Goal: Transaction & Acquisition: Purchase product/service

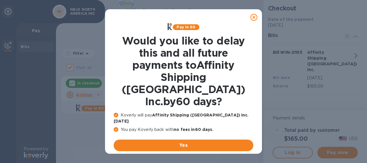
click at [194, 157] on u "No thanks, later" at bounding box center [188, 159] width 34 height 5
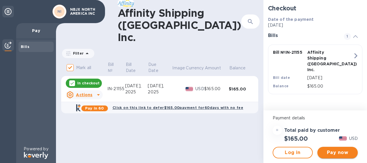
click at [342, 152] on span "Pay now" at bounding box center [337, 152] width 31 height 7
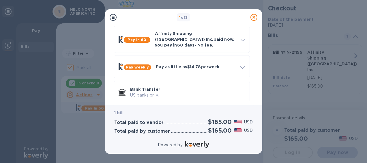
scroll to position [53, 0]
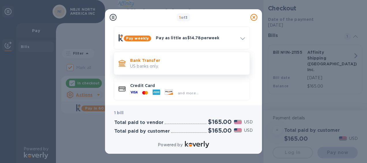
click at [141, 58] on p "Bank Transfer" at bounding box center [187, 60] width 115 height 6
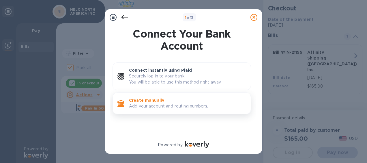
click at [157, 105] on p "Add your account and routing numbers." at bounding box center [187, 106] width 117 height 6
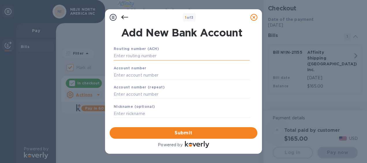
click at [144, 58] on input "text" at bounding box center [182, 56] width 136 height 9
paste input "m k o m m m u m l"
drag, startPoint x: 158, startPoint y: 56, endPoint x: 88, endPoint y: 69, distance: 71.7
click at [88, 69] on div "1 of 3 Add New Bank Account Routing number (ACH) m k o m m m u m l Account numb…" at bounding box center [183, 81] width 367 height 163
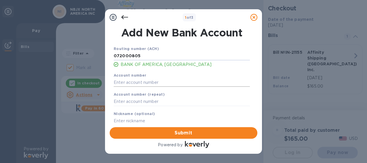
type input "072000805"
click at [144, 80] on input "text" at bounding box center [182, 82] width 136 height 9
paste input "j k l m n n l o p j o n"
drag, startPoint x: 151, startPoint y: 81, endPoint x: 99, endPoint y: 81, distance: 52.5
click at [99, 81] on div "1 of 3 Add New Bank Account Routing number (ACH) [US_BANK_ROUTING_MICR] BANK OF…" at bounding box center [183, 81] width 367 height 163
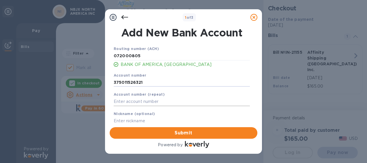
type input "375011526321"
click at [130, 104] on input "text" at bounding box center [182, 101] width 136 height 9
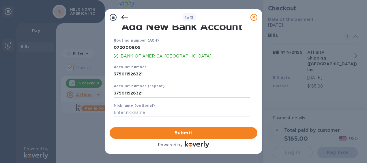
scroll to position [9, 0]
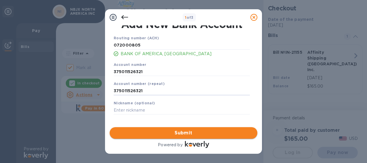
type input "375011526321"
click at [178, 133] on span "Submit" at bounding box center [183, 132] width 138 height 7
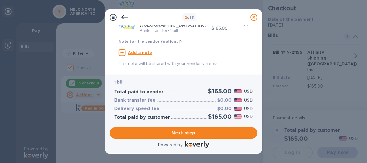
scroll to position [144, 0]
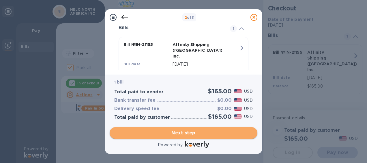
click at [193, 133] on span "Next step" at bounding box center [183, 132] width 138 height 7
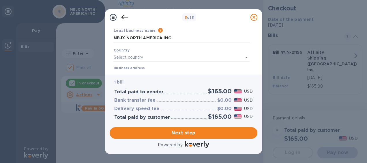
scroll to position [29, 0]
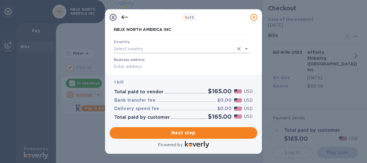
click at [130, 50] on input "text" at bounding box center [174, 49] width 120 height 8
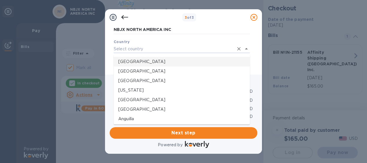
click at [134, 61] on p "[GEOGRAPHIC_DATA]" at bounding box center [181, 62] width 127 height 6
type input "[GEOGRAPHIC_DATA]"
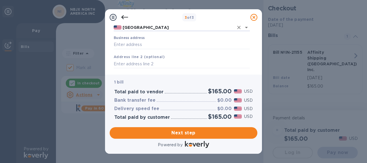
scroll to position [58, 0]
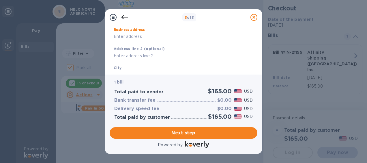
click at [128, 37] on input "Business address" at bounding box center [182, 36] width 136 height 9
type input "[STREET_ADDRESS][PERSON_NAME]"
type input "MI"
type input "48187"
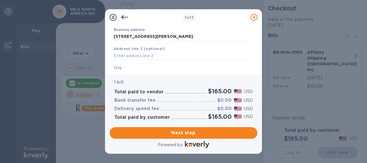
scroll to position [86, 0]
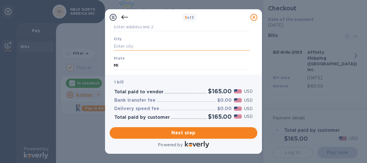
click at [129, 46] on input "text" at bounding box center [182, 46] width 136 height 9
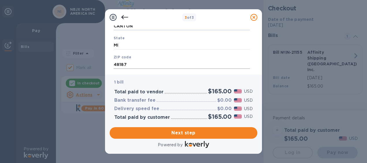
scroll to position [115, 0]
type input "CANTON"
click at [200, 133] on span "Next step" at bounding box center [183, 132] width 138 height 7
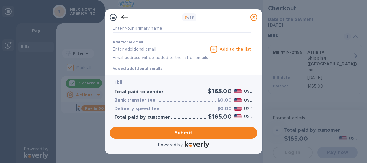
click at [140, 47] on input "text" at bounding box center [159, 49] width 95 height 9
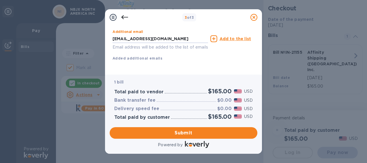
scroll to position [133, 0]
type input "[EMAIL_ADDRESS][DOMAIN_NAME]"
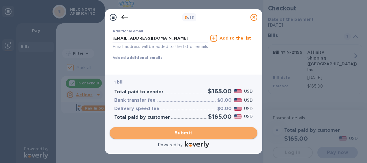
click at [178, 130] on span "Submit" at bounding box center [183, 132] width 138 height 7
click at [181, 132] on span "Submit" at bounding box center [183, 132] width 138 height 7
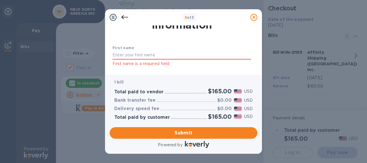
scroll to position [29, 0]
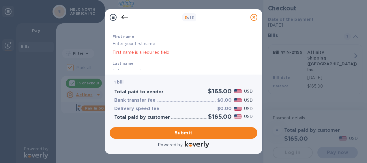
click at [130, 42] on input "text" at bounding box center [181, 43] width 138 height 9
type input "[PERSON_NAME]"
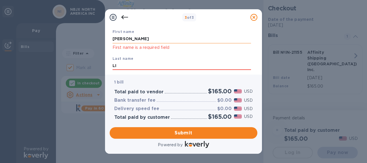
type input "LI"
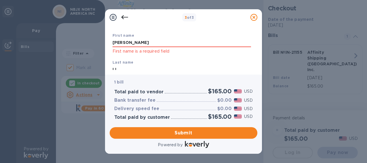
scroll to position [20, 0]
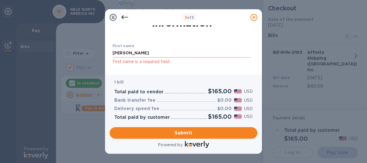
click at [137, 53] on input "[PERSON_NAME]" at bounding box center [181, 53] width 138 height 9
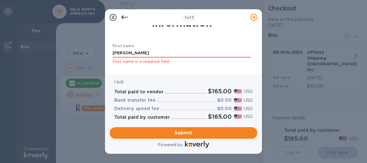
scroll to position [77, 0]
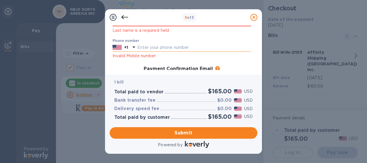
click at [148, 47] on input "text" at bounding box center [194, 47] width 114 height 9
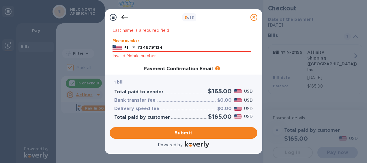
type input "7346791134"
click at [175, 139] on div "Submit" at bounding box center [183, 133] width 152 height 16
click at [177, 133] on span "Submit" at bounding box center [183, 132] width 138 height 7
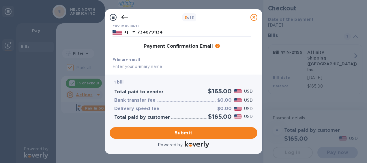
scroll to position [70, 0]
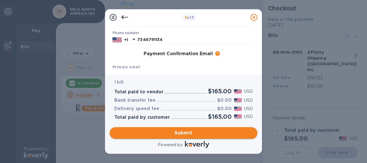
click at [178, 132] on span "Submit" at bounding box center [183, 132] width 138 height 7
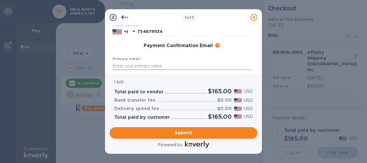
scroll to position [86, 0]
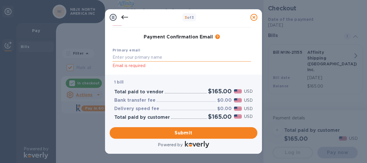
click at [127, 59] on input "text" at bounding box center [181, 57] width 138 height 9
type input "[EMAIL_ADDRESS][DOMAIN_NAME]"
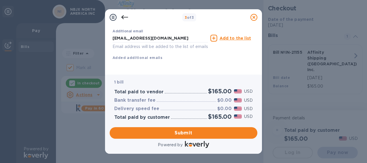
scroll to position [141, 0]
click at [194, 51] on div "Additional email [PERSON_NAME][EMAIL_ADDRESS][DOMAIN_NAME] Email address will b…" at bounding box center [181, 43] width 138 height 34
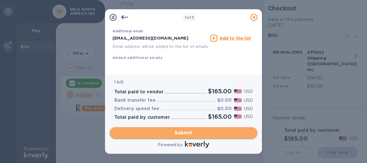
click at [183, 130] on span "Submit" at bounding box center [183, 132] width 138 height 7
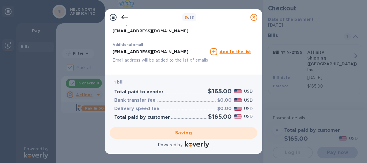
scroll to position [104, 0]
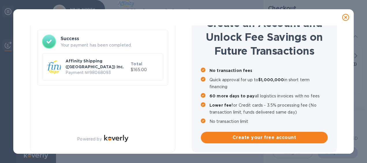
checkbox input "false"
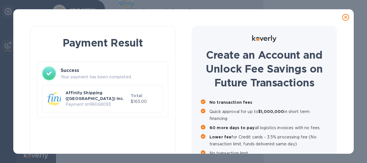
scroll to position [0, 0]
